Goal: Task Accomplishment & Management: Use online tool/utility

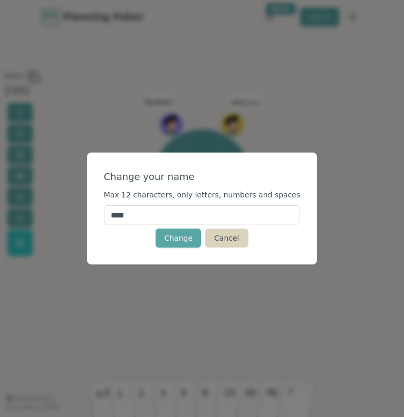
click at [230, 232] on button "Cancel" at bounding box center [226, 238] width 43 height 19
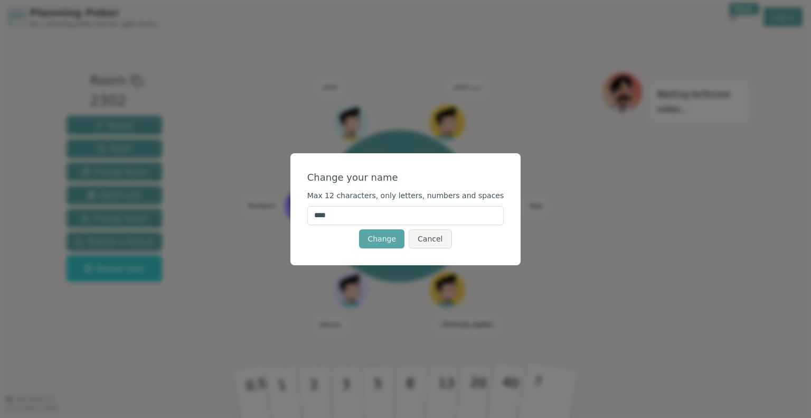
click at [362, 210] on input "****" at bounding box center [405, 215] width 197 height 19
type input "*"
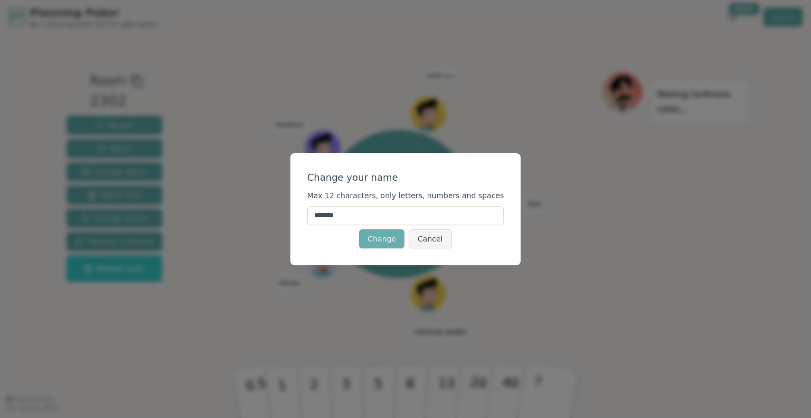
type input "*******"
click at [377, 237] on button "Change" at bounding box center [381, 238] width 45 height 19
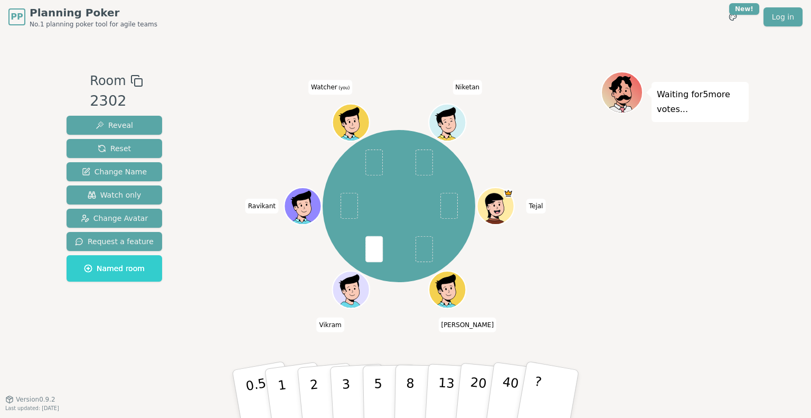
click at [372, 250] on span at bounding box center [373, 249] width 17 height 26
click at [356, 122] on icon at bounding box center [352, 121] width 36 height 4
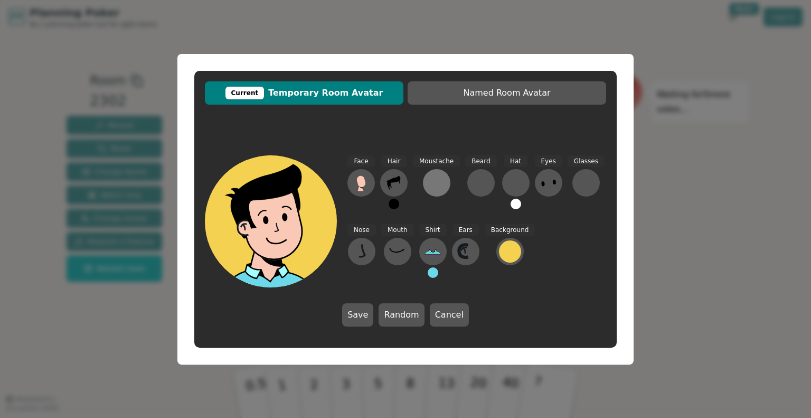
click at [431, 184] on div at bounding box center [436, 182] width 17 height 17
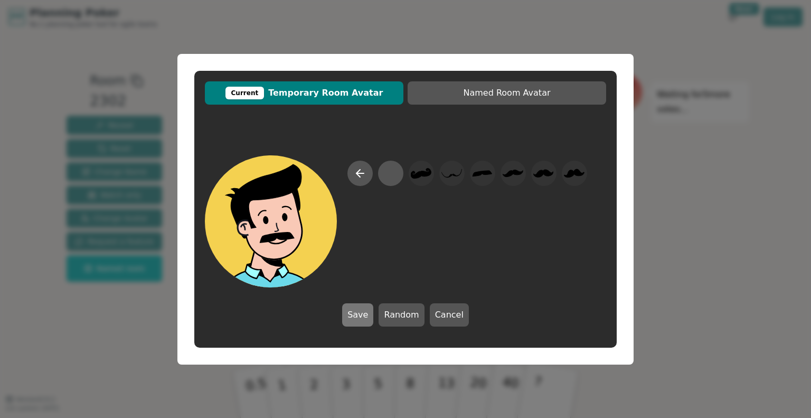
click at [355, 317] on button "Save" at bounding box center [357, 314] width 31 height 23
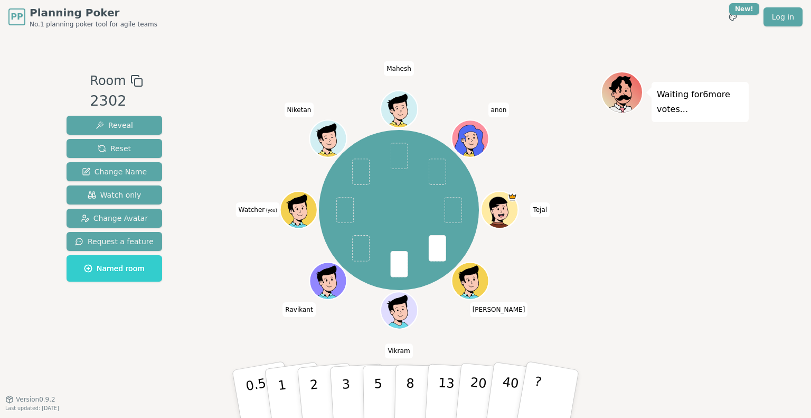
click at [300, 222] on div at bounding box center [299, 221] width 36 height 32
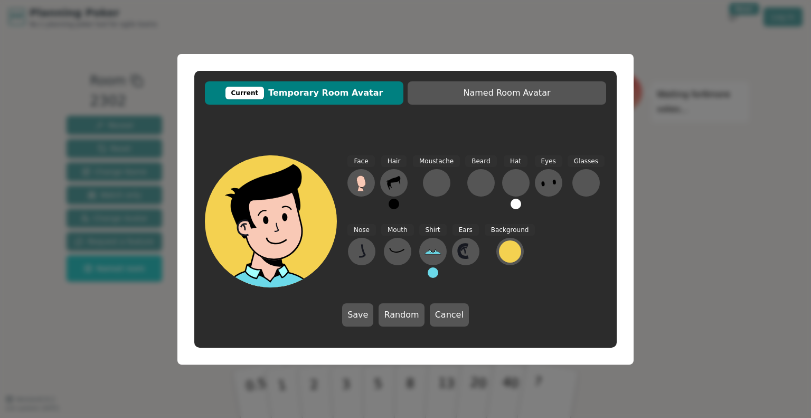
click at [396, 204] on button at bounding box center [394, 203] width 11 height 11
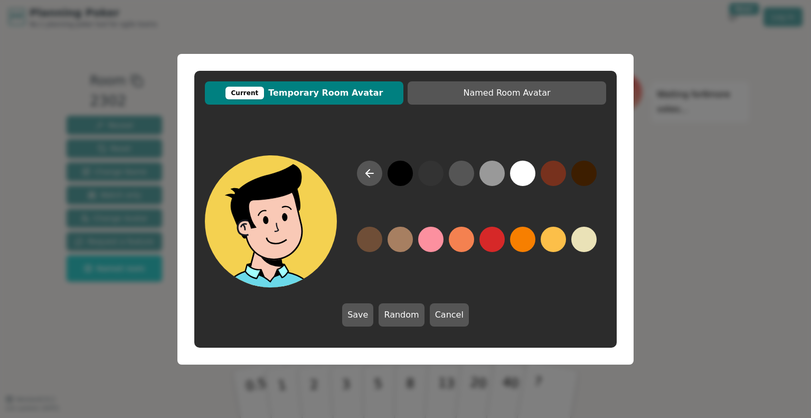
click at [409, 175] on button at bounding box center [399, 172] width 25 height 25
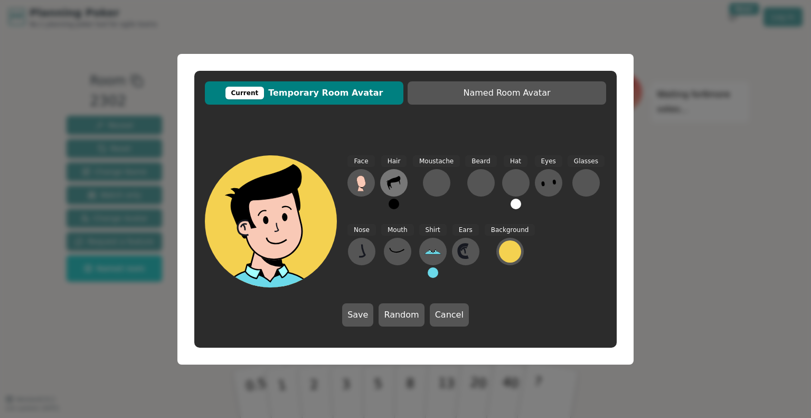
click at [398, 185] on icon at bounding box center [393, 182] width 17 height 17
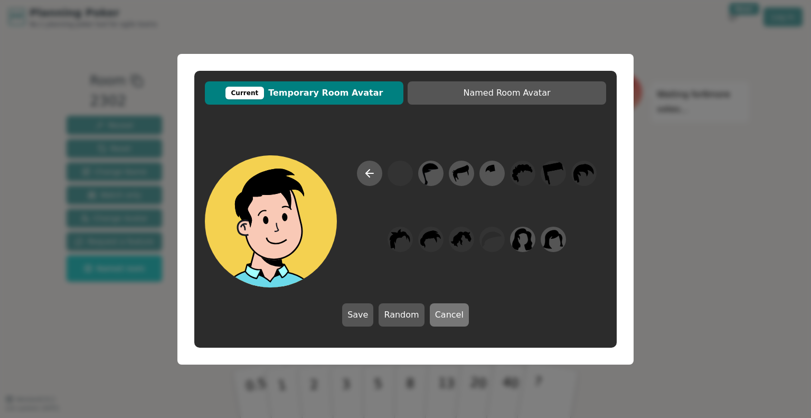
click at [439, 313] on button "Cancel" at bounding box center [449, 314] width 39 height 23
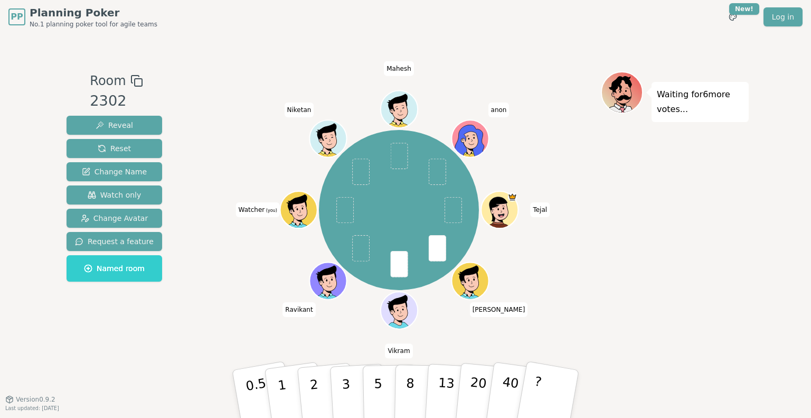
click at [295, 207] on icon at bounding box center [299, 209] width 36 height 4
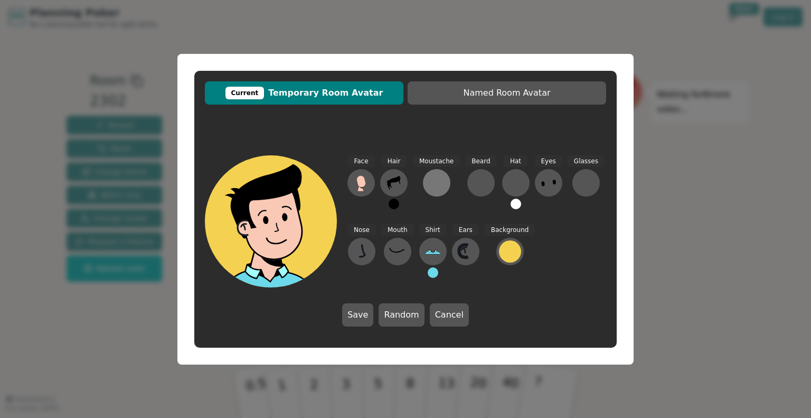
click at [438, 178] on div at bounding box center [436, 182] width 17 height 17
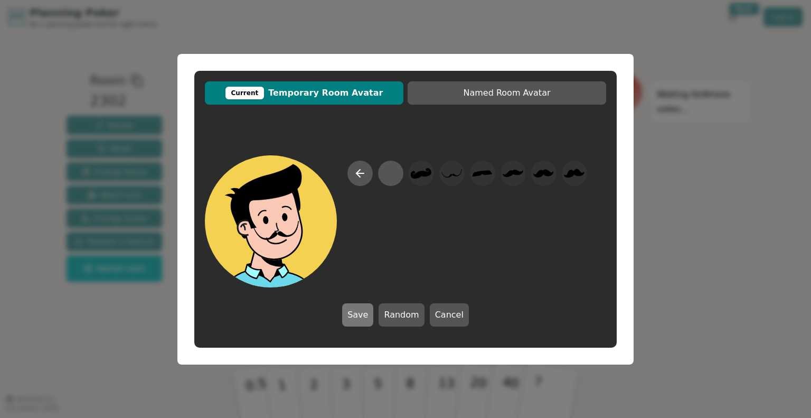
click at [371, 307] on button "Save" at bounding box center [357, 314] width 31 height 23
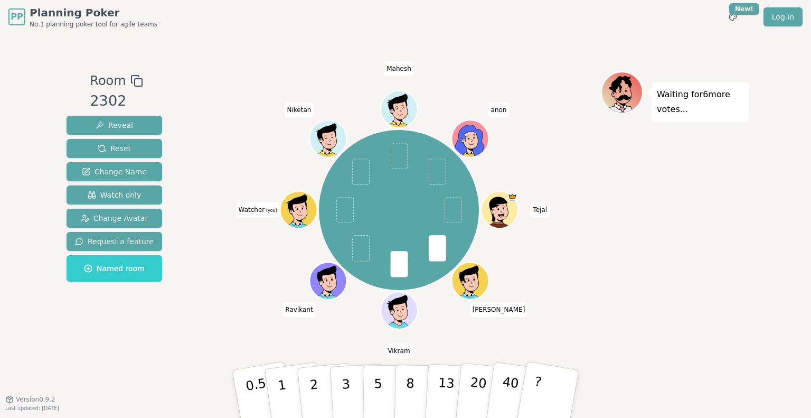
click at [299, 220] on div at bounding box center [299, 221] width 36 height 32
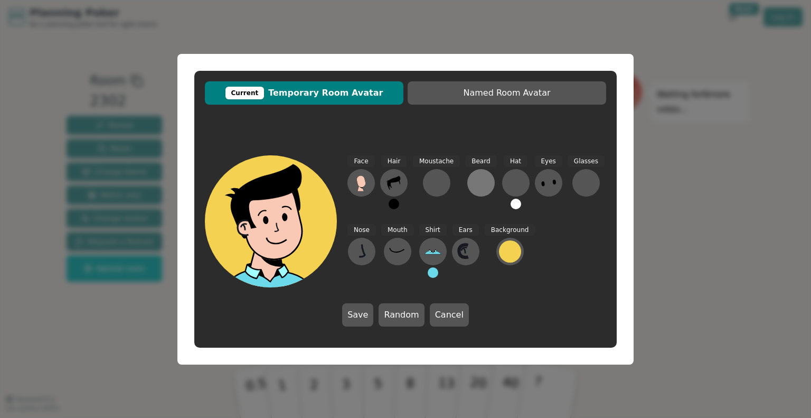
click at [472, 181] on div at bounding box center [480, 182] width 17 height 17
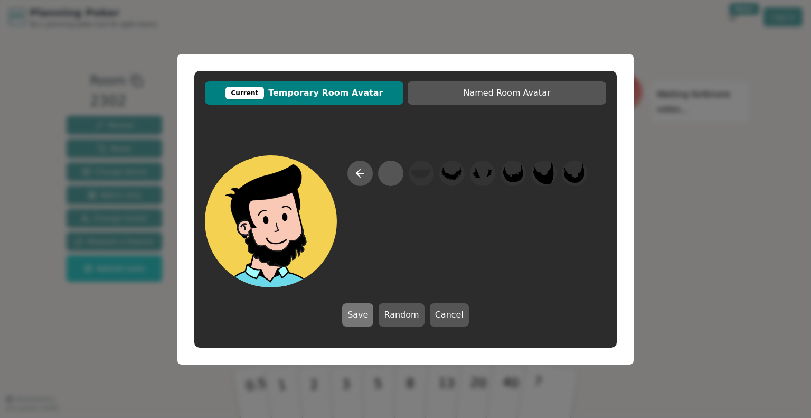
click at [370, 315] on button "Save" at bounding box center [357, 314] width 31 height 23
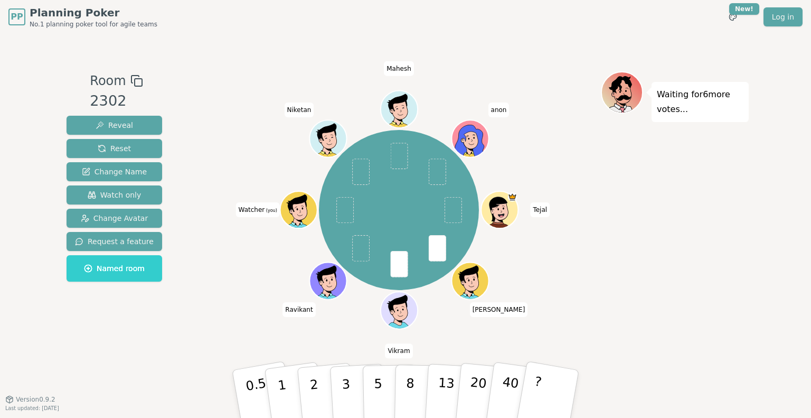
click at [295, 204] on icon at bounding box center [297, 204] width 20 height 20
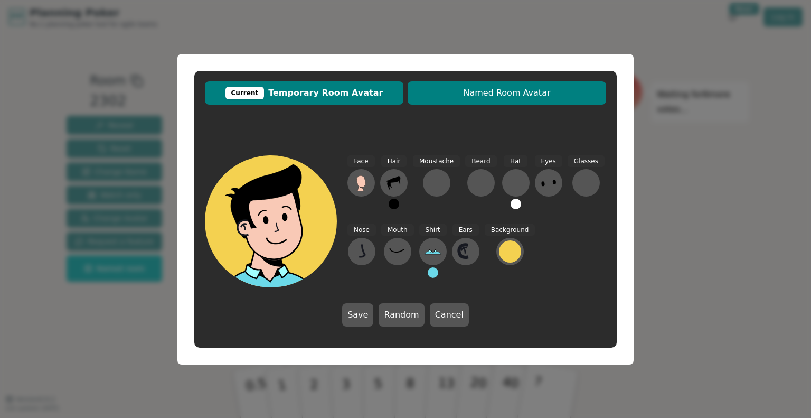
click at [455, 98] on span "Named Room Avatar" at bounding box center [507, 93] width 188 height 13
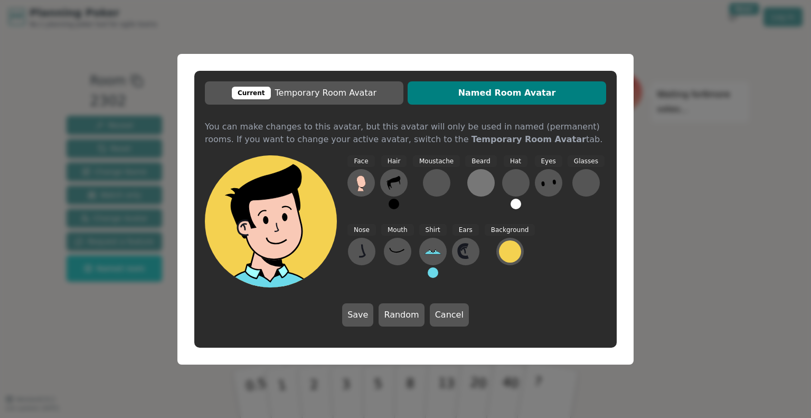
click at [472, 185] on div at bounding box center [480, 182] width 17 height 17
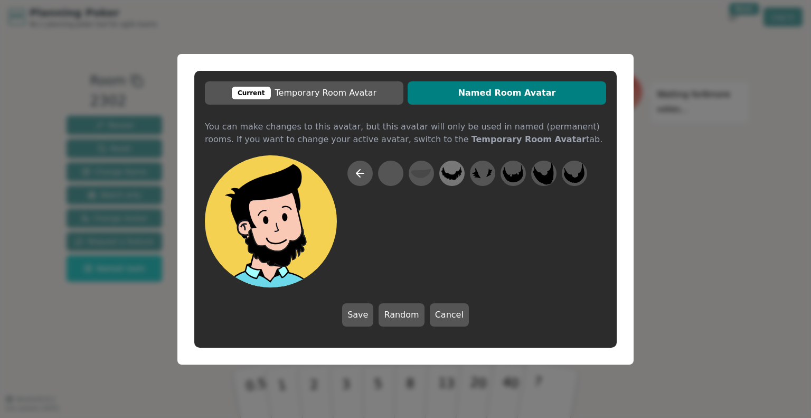
click at [450, 176] on icon at bounding box center [451, 173] width 21 height 14
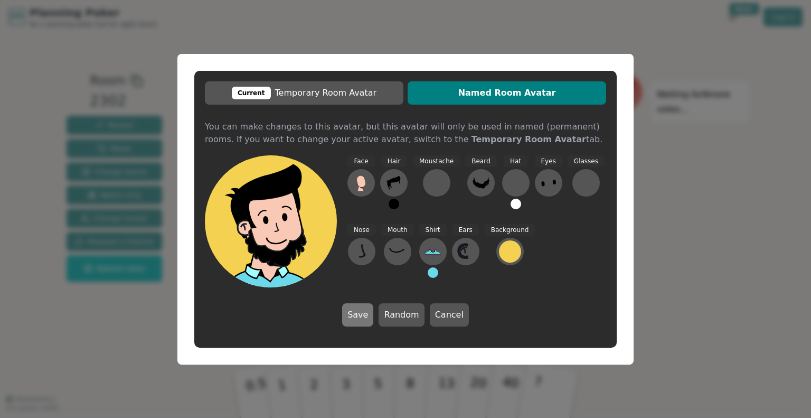
click at [365, 309] on button "Save" at bounding box center [357, 314] width 31 height 23
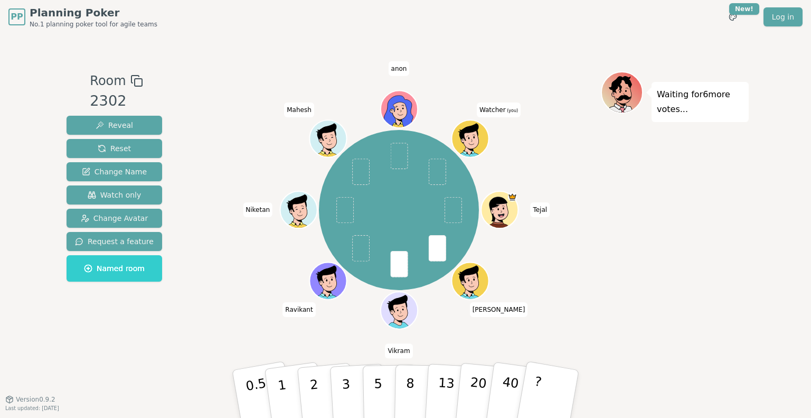
click at [476, 138] on icon at bounding box center [471, 138] width 36 height 4
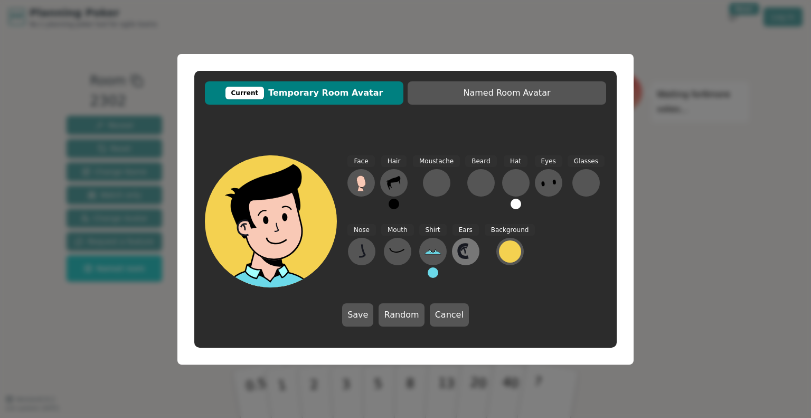
click at [459, 252] on icon at bounding box center [463, 251] width 9 height 13
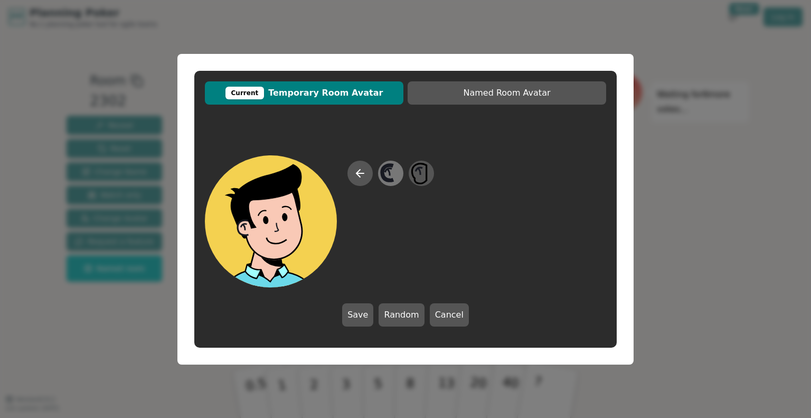
click at [391, 172] on icon at bounding box center [390, 173] width 21 height 24
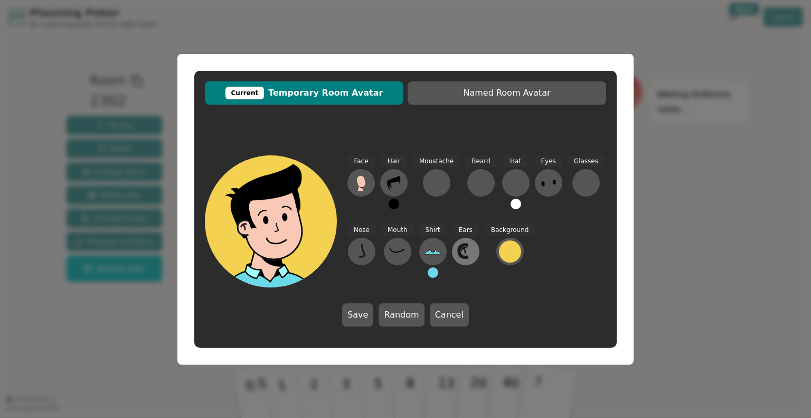
click at [463, 250] on icon at bounding box center [464, 250] width 2 height 5
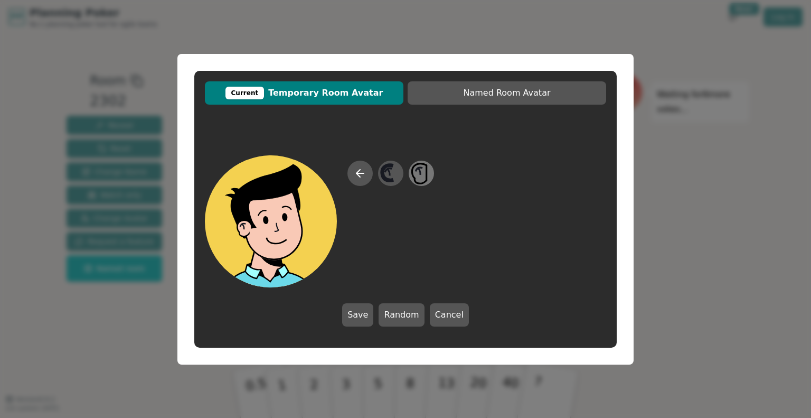
click at [430, 169] on icon at bounding box center [421, 173] width 21 height 24
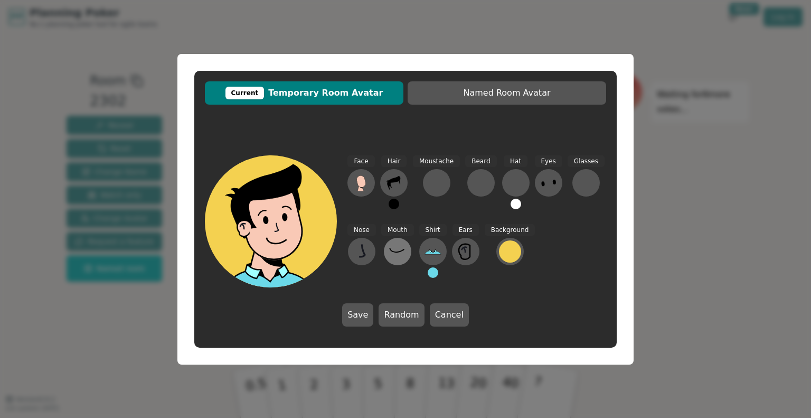
click at [398, 241] on button at bounding box center [397, 251] width 27 height 27
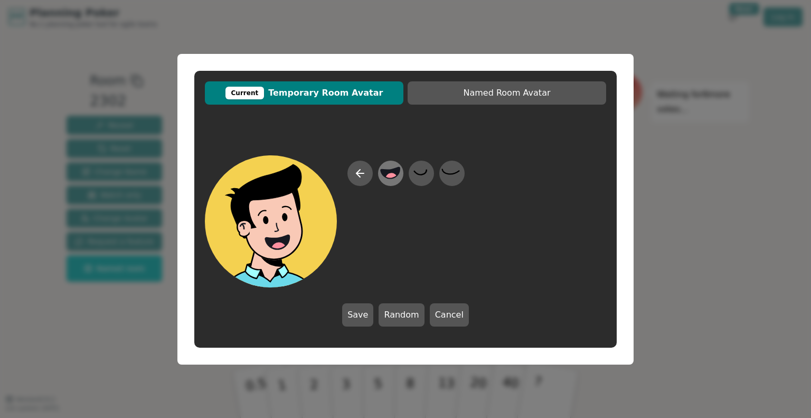
click at [390, 176] on circle at bounding box center [392, 179] width 14 height 14
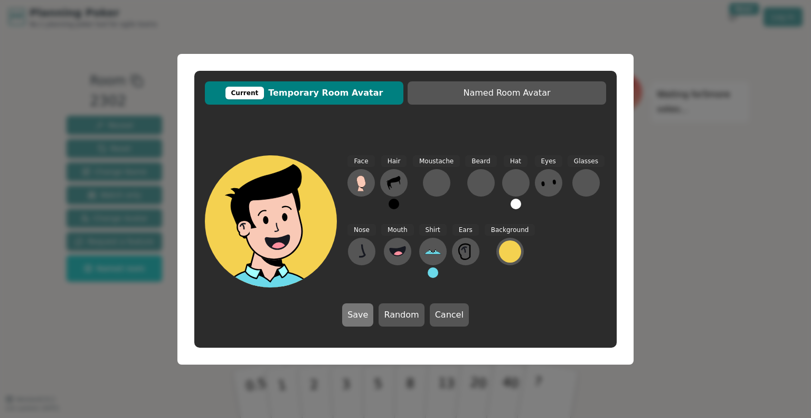
click at [373, 314] on button "Save" at bounding box center [357, 314] width 31 height 23
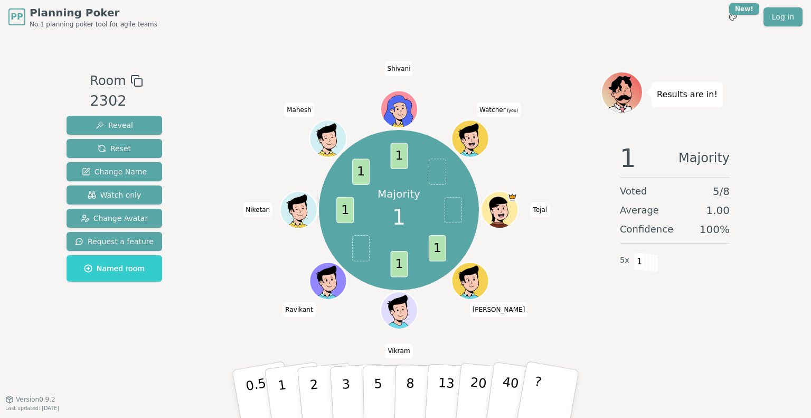
click at [472, 141] on icon at bounding box center [471, 144] width 18 height 6
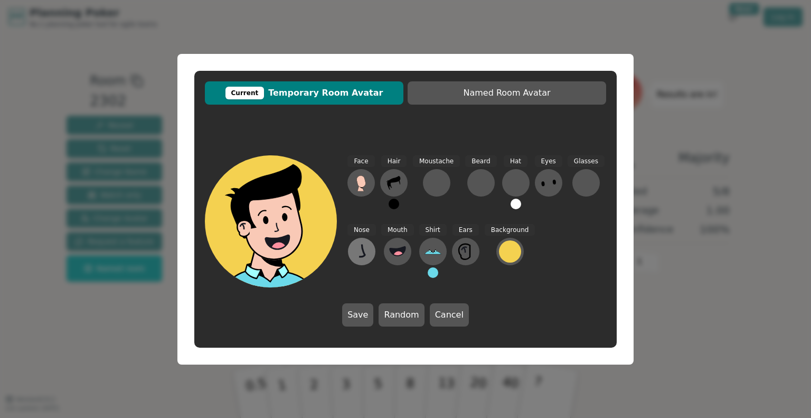
click at [360, 258] on icon at bounding box center [361, 251] width 17 height 17
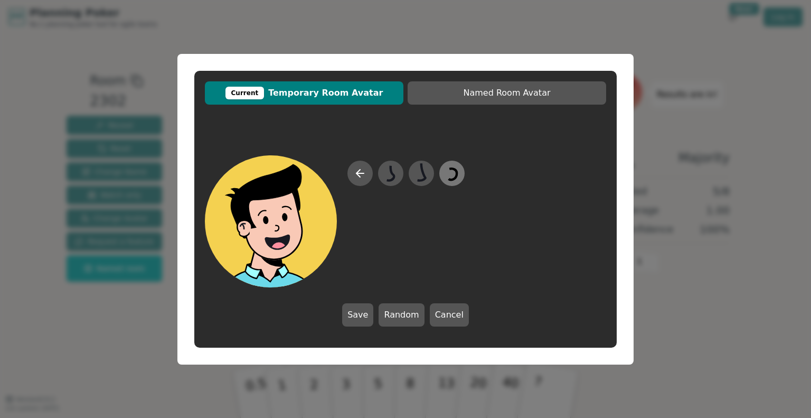
click at [458, 169] on icon at bounding box center [451, 173] width 21 height 24
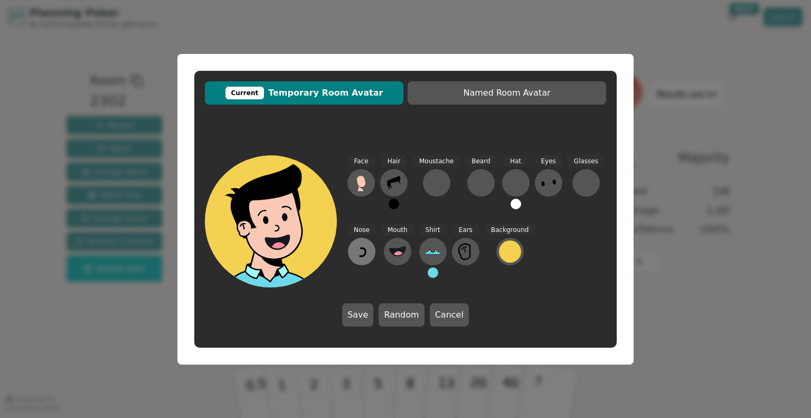
click at [363, 254] on icon at bounding box center [363, 252] width 6 height 8
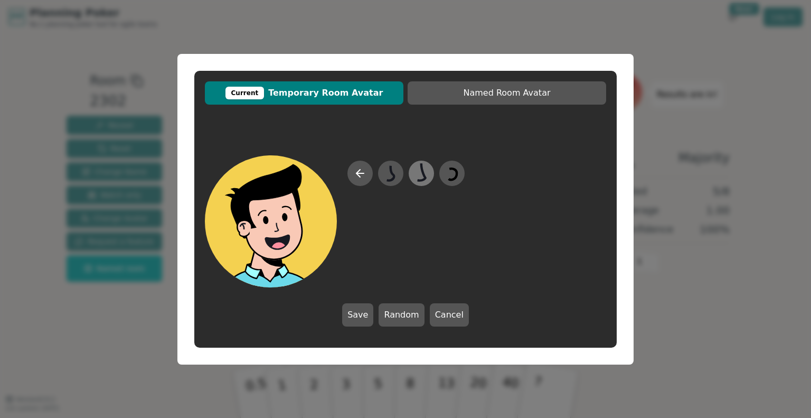
click at [417, 176] on icon at bounding box center [421, 173] width 21 height 24
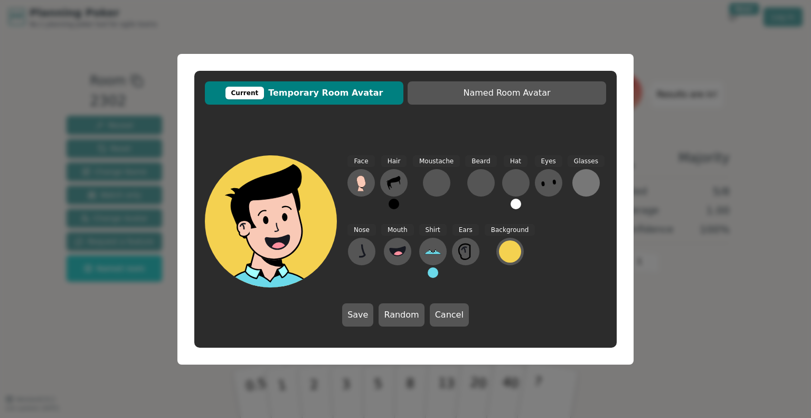
click at [581, 174] on button at bounding box center [585, 182] width 27 height 27
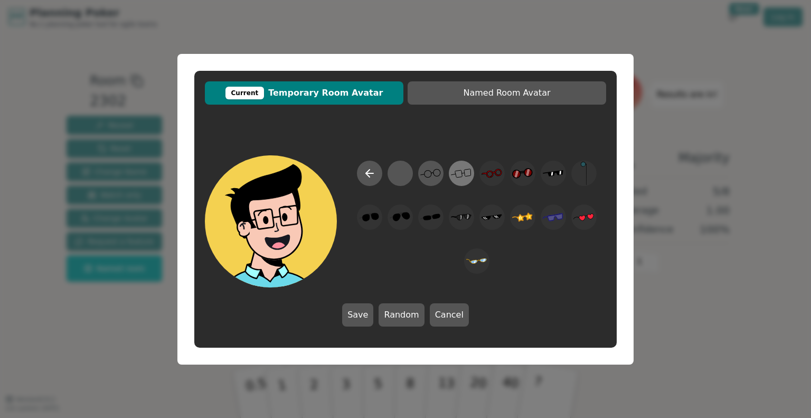
click at [461, 171] on icon at bounding box center [461, 173] width 21 height 24
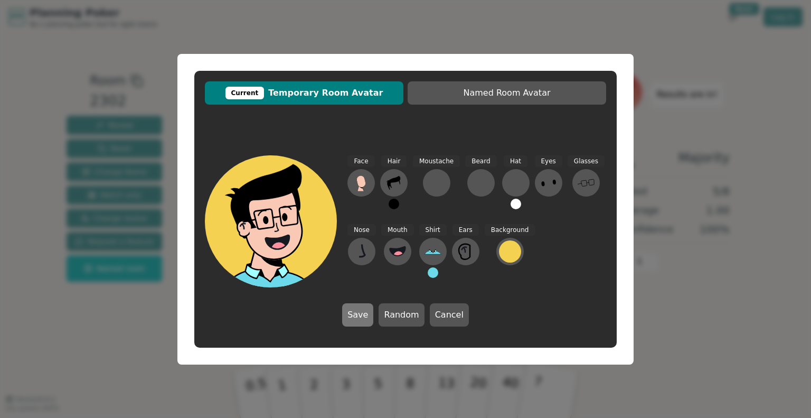
click at [354, 309] on button "Save" at bounding box center [357, 314] width 31 height 23
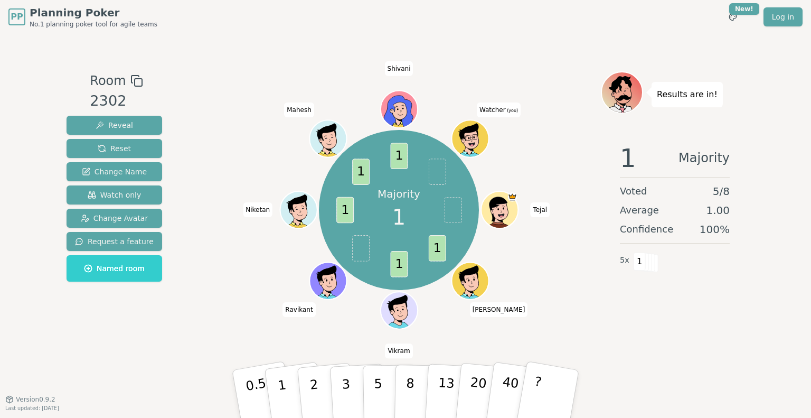
click at [474, 144] on icon at bounding box center [471, 145] width 6 height 4
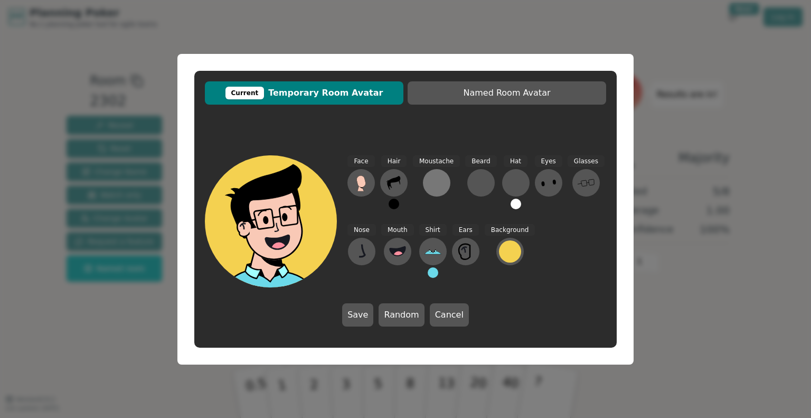
click at [431, 179] on div at bounding box center [436, 182] width 17 height 17
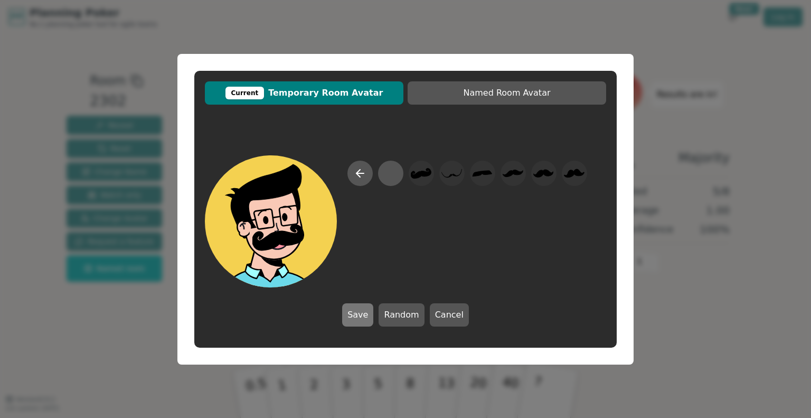
click at [364, 316] on button "Save" at bounding box center [357, 314] width 31 height 23
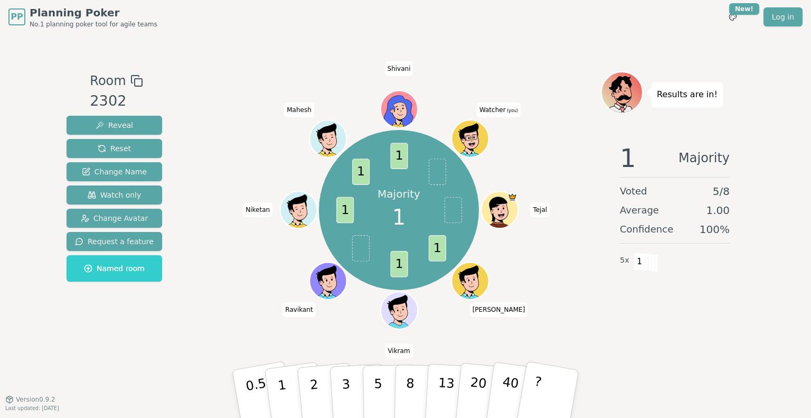
click at [467, 143] on icon at bounding box center [471, 144] width 18 height 6
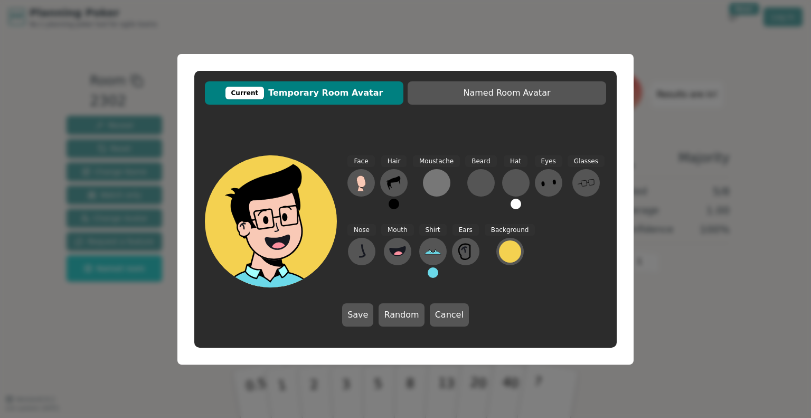
click at [432, 176] on div at bounding box center [436, 182] width 17 height 17
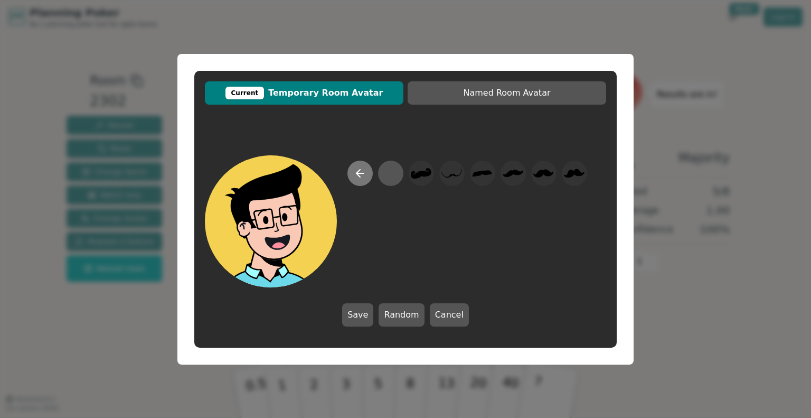
click at [362, 177] on icon at bounding box center [360, 173] width 13 height 13
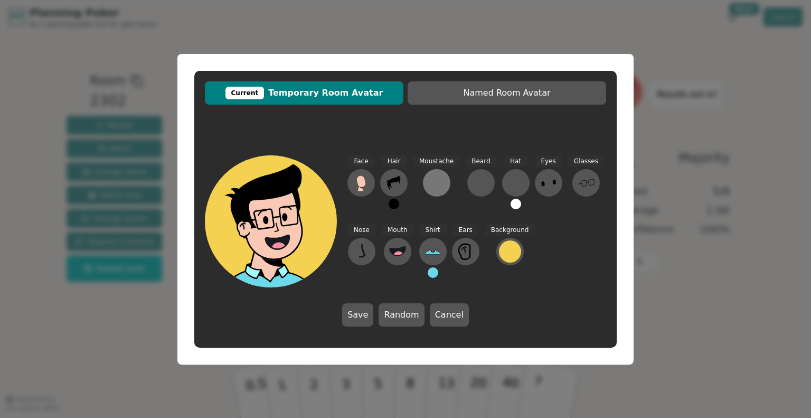
click at [448, 185] on div "Moustache" at bounding box center [436, 186] width 47 height 63
click at [445, 183] on button at bounding box center [436, 182] width 27 height 27
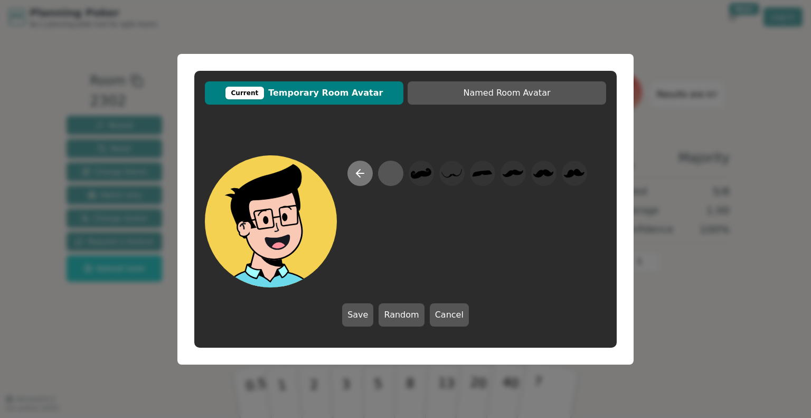
click at [355, 176] on icon at bounding box center [360, 173] width 13 height 13
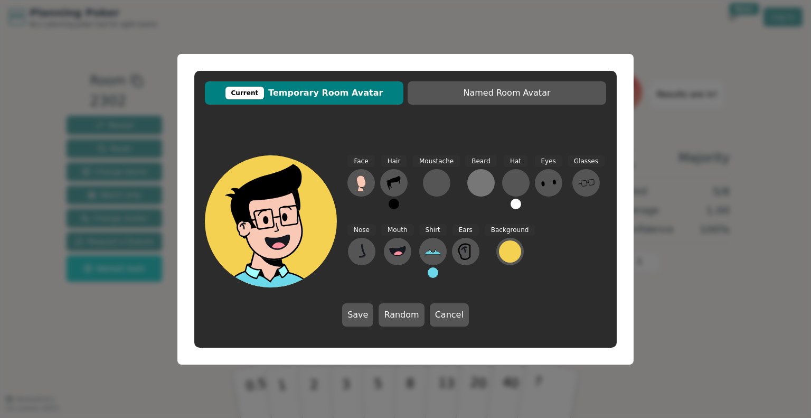
click at [475, 187] on div at bounding box center [480, 182] width 17 height 17
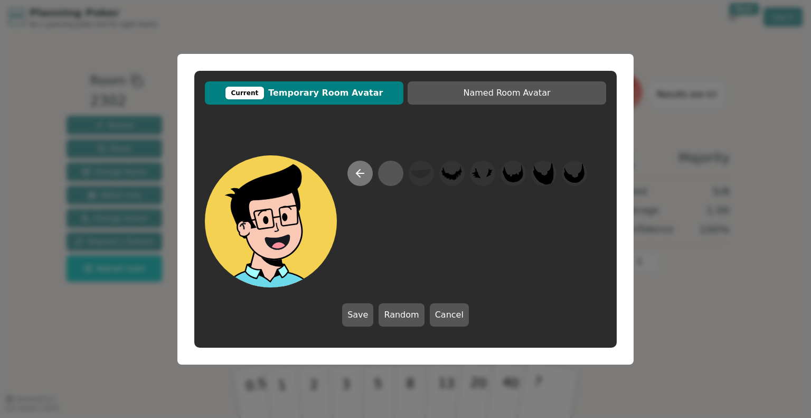
click at [355, 172] on icon at bounding box center [360, 173] width 13 height 13
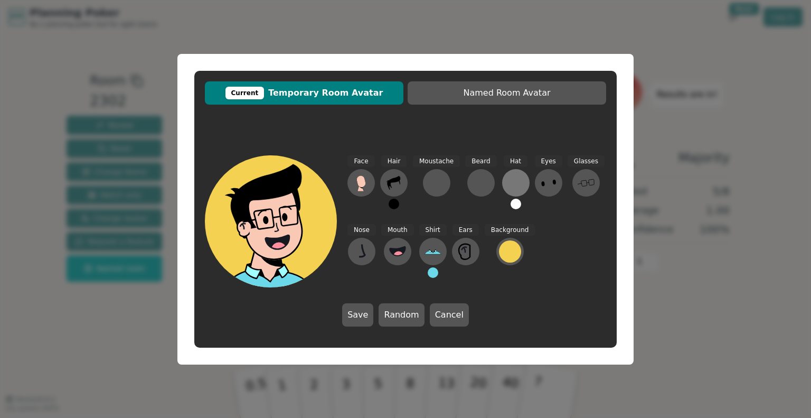
click at [507, 177] on div at bounding box center [515, 182] width 17 height 17
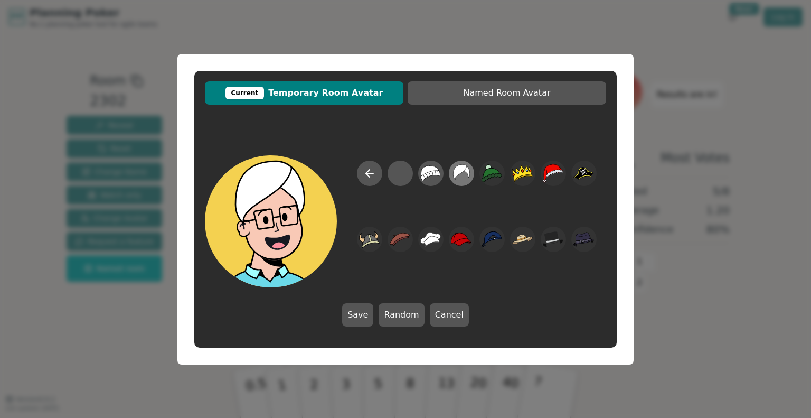
click at [462, 172] on icon at bounding box center [461, 171] width 17 height 15
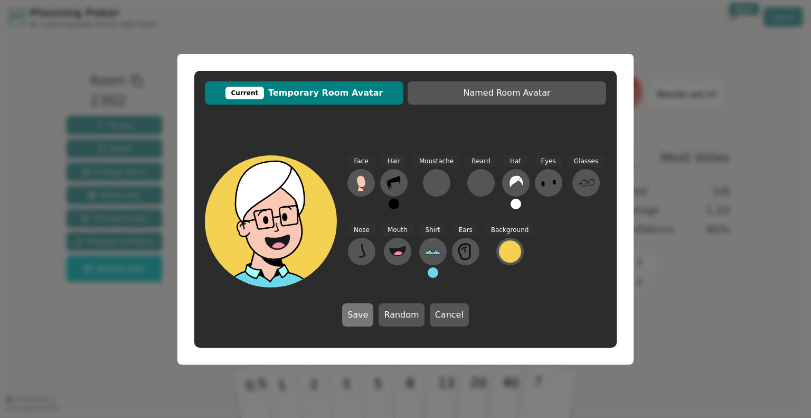
click at [367, 308] on button "Save" at bounding box center [357, 314] width 31 height 23
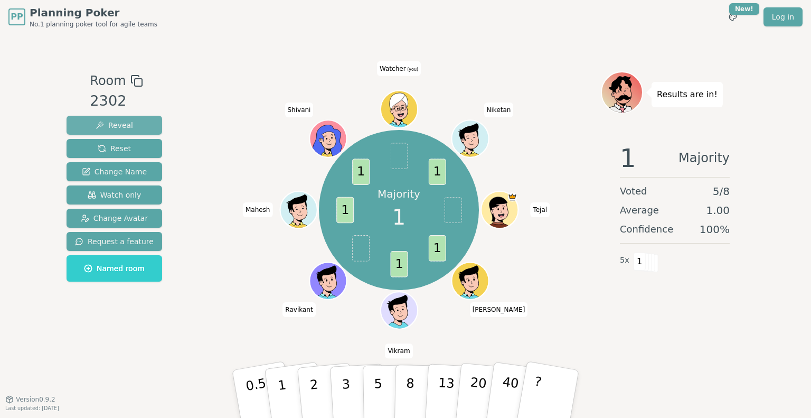
click at [121, 127] on span "Reveal" at bounding box center [114, 125] width 37 height 11
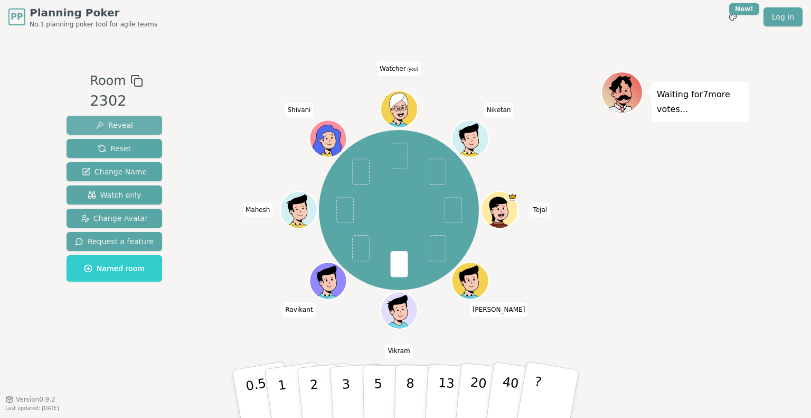
click at [131, 121] on button "Reveal" at bounding box center [115, 125] width 96 height 19
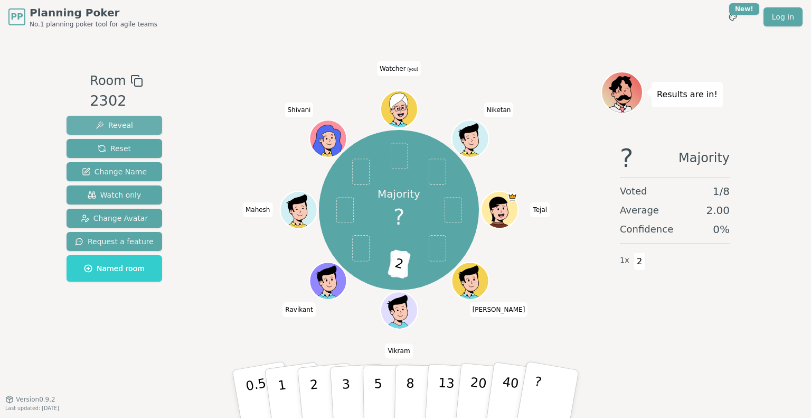
click at [110, 124] on span "Reveal" at bounding box center [114, 125] width 37 height 11
click at [133, 125] on button "Reveal" at bounding box center [115, 125] width 96 height 19
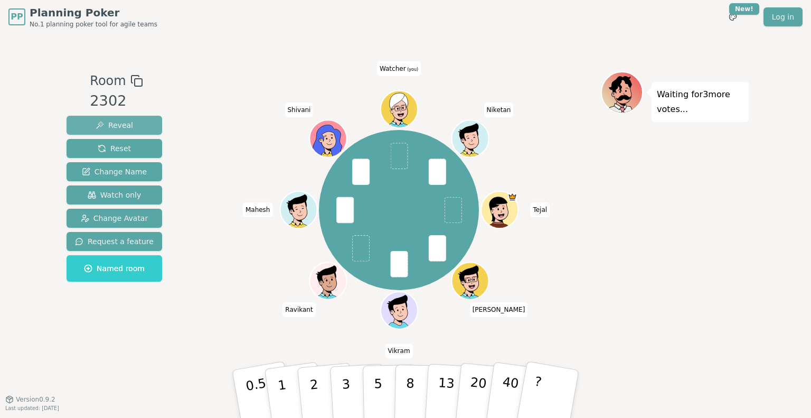
drag, startPoint x: 119, startPoint y: 126, endPoint x: 524, endPoint y: 50, distance: 411.4
click at [119, 126] on span "Reveal" at bounding box center [114, 125] width 37 height 11
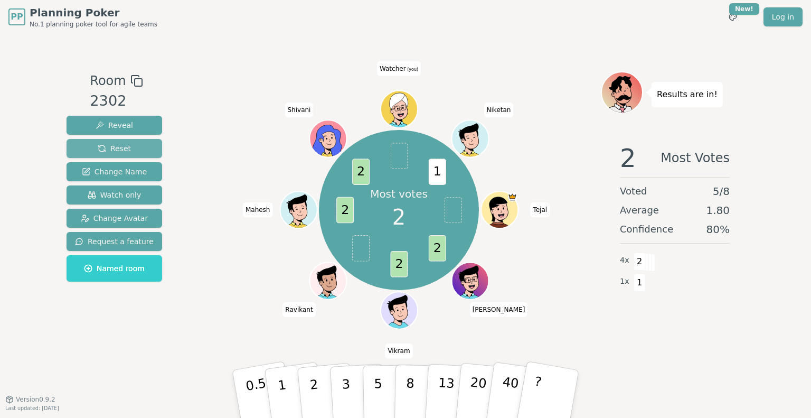
click at [120, 145] on span "Reset" at bounding box center [114, 148] width 33 height 11
